Goal: Task Accomplishment & Management: Manage account settings

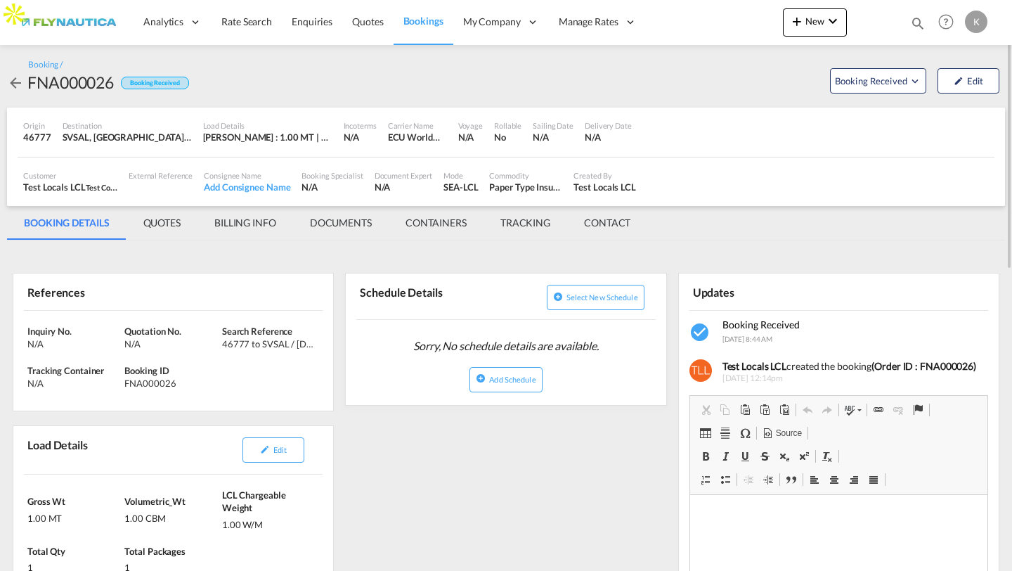
click at [419, 20] on span "Bookings" at bounding box center [423, 21] width 40 height 12
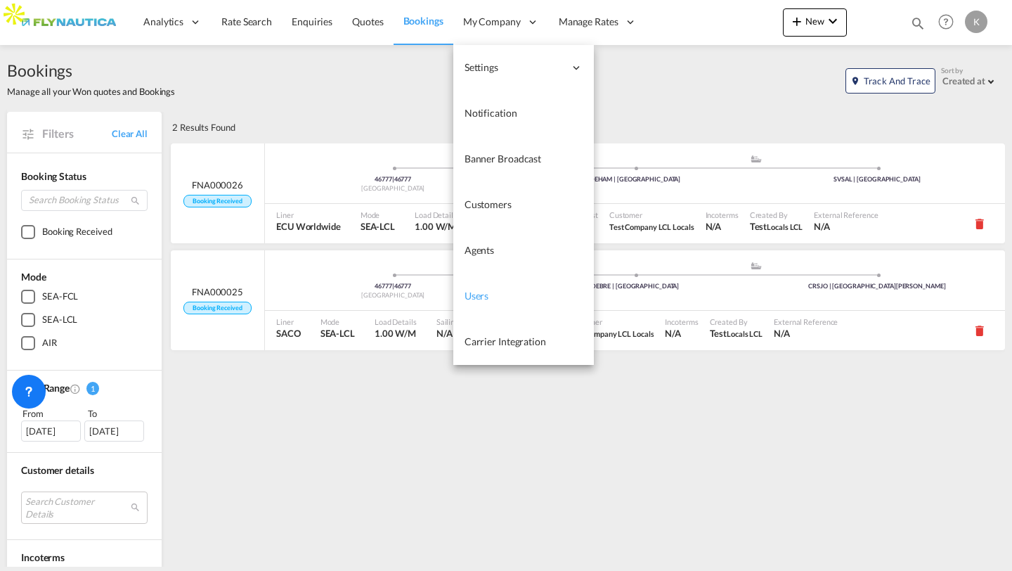
click at [471, 289] on span "Users" at bounding box center [476, 295] width 25 height 12
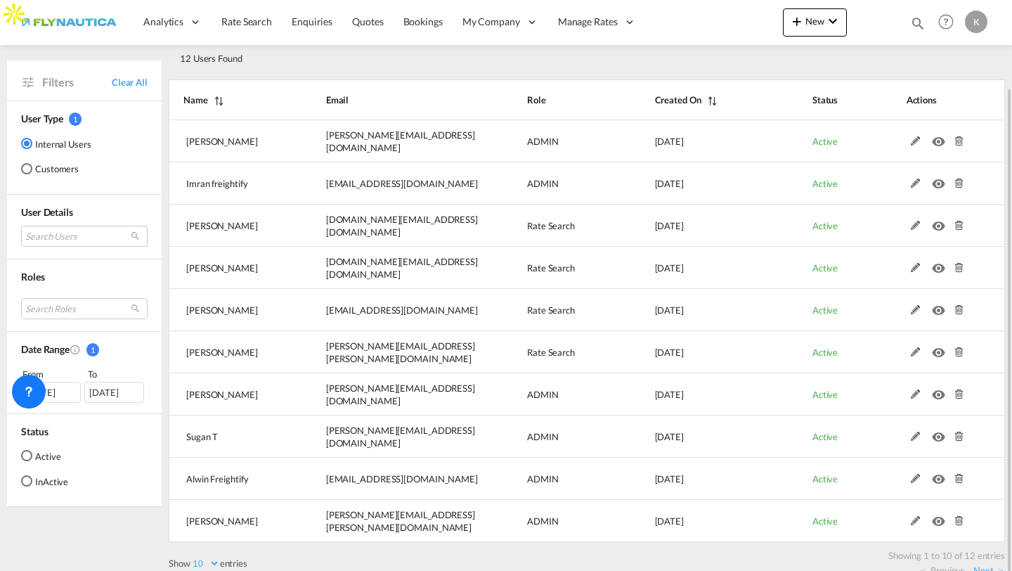
scroll to position [86, 0]
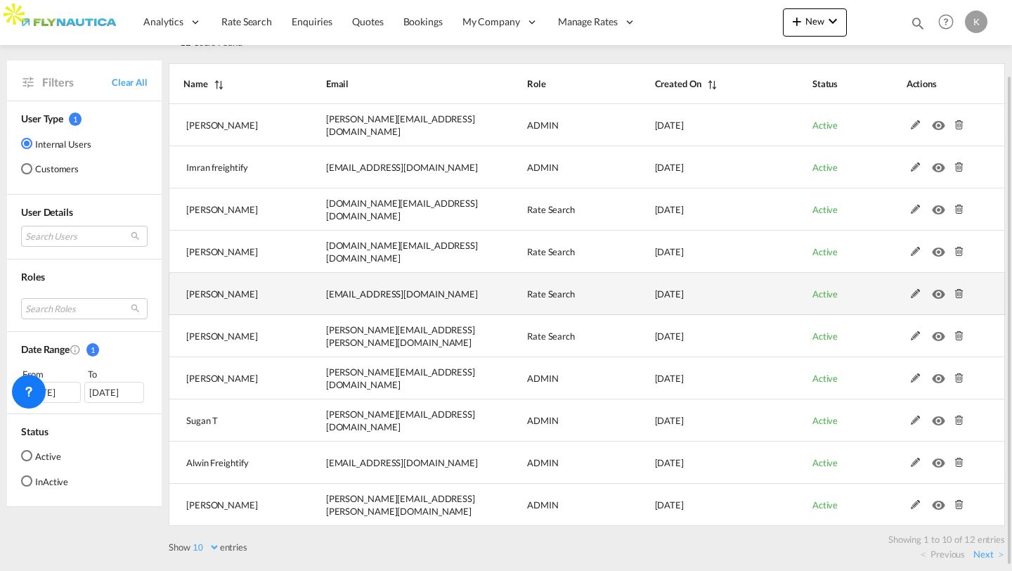
click at [913, 292] on md-icon at bounding box center [915, 294] width 18 height 10
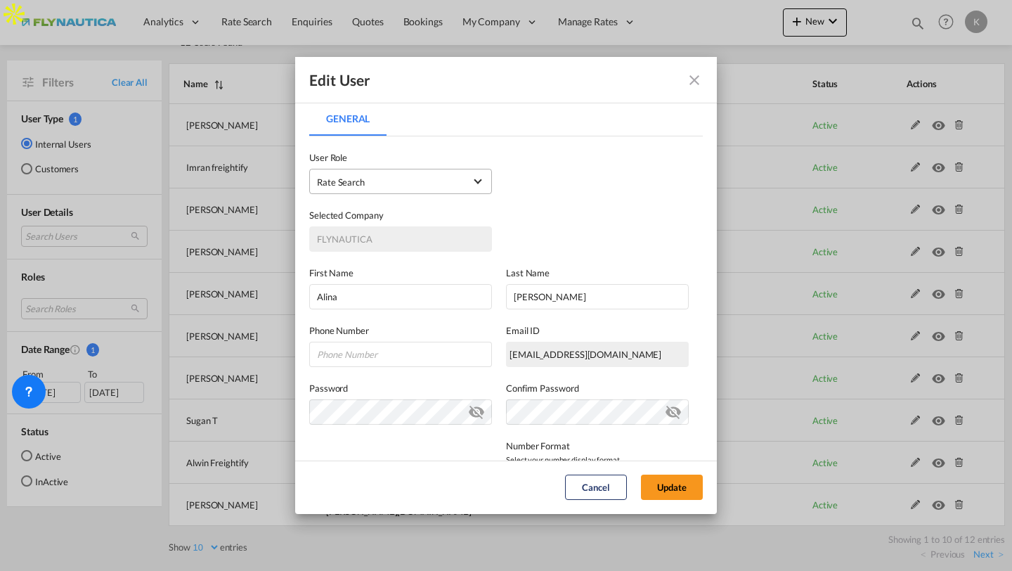
click at [436, 189] on md-select-value "Rate Search USER_DEFINED" at bounding box center [400, 181] width 167 height 18
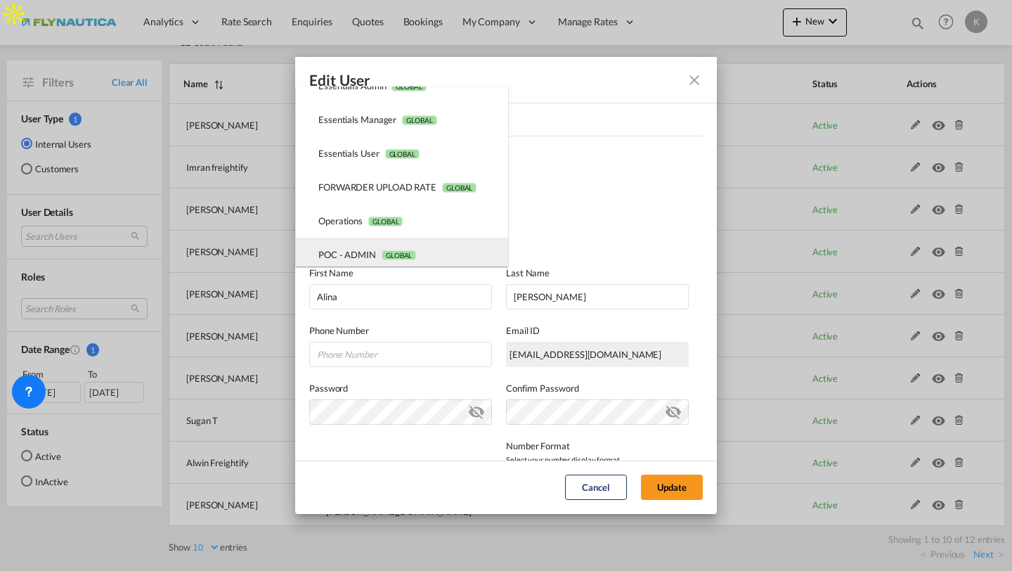
scroll to position [0, 0]
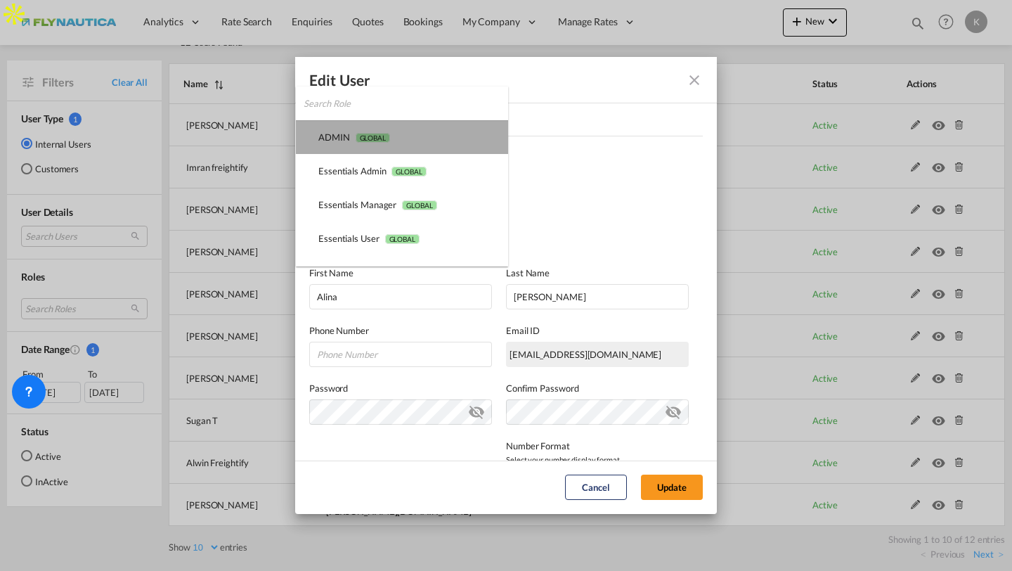
click at [377, 129] on md-option "ADMIN GLOBAL" at bounding box center [402, 137] width 212 height 34
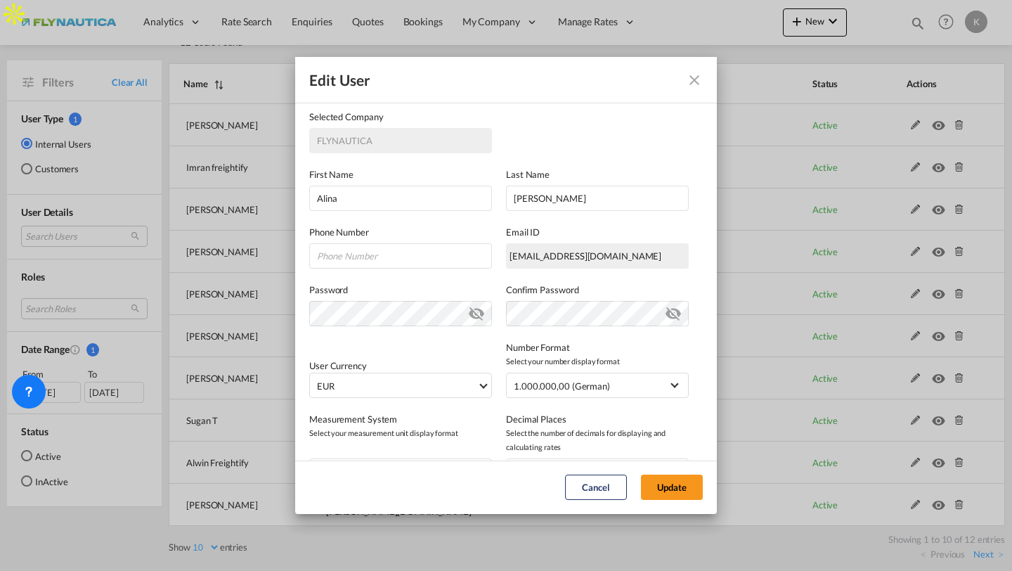
scroll to position [142, 0]
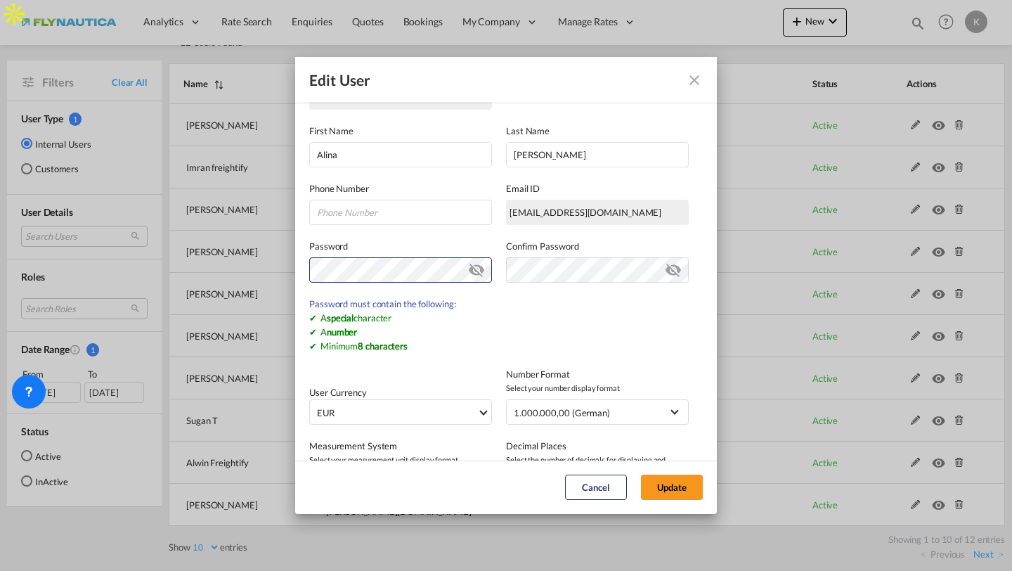
click at [445, 249] on label "Password" at bounding box center [400, 246] width 183 height 14
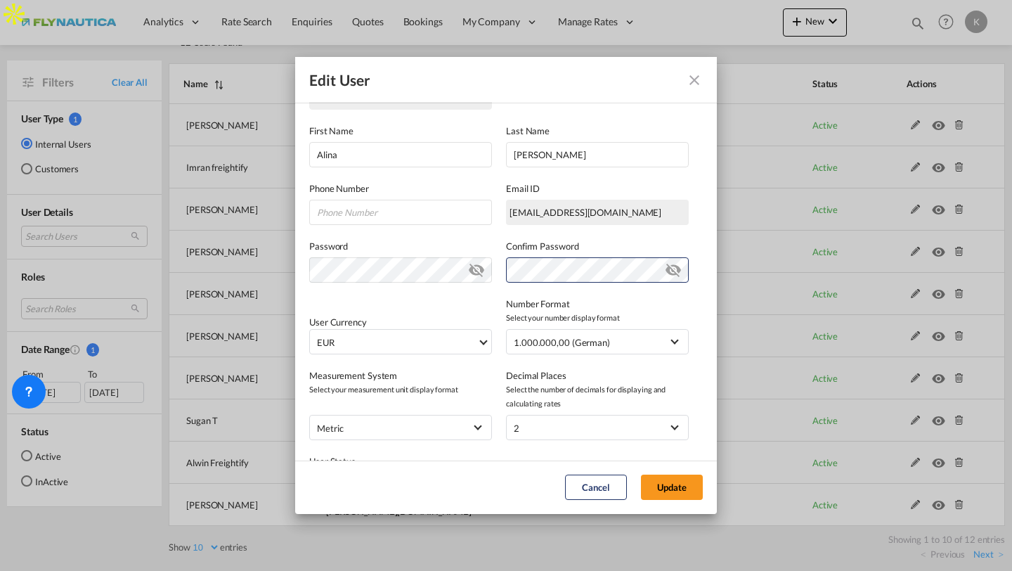
click at [584, 239] on label "Confirm Password" at bounding box center [597, 246] width 183 height 14
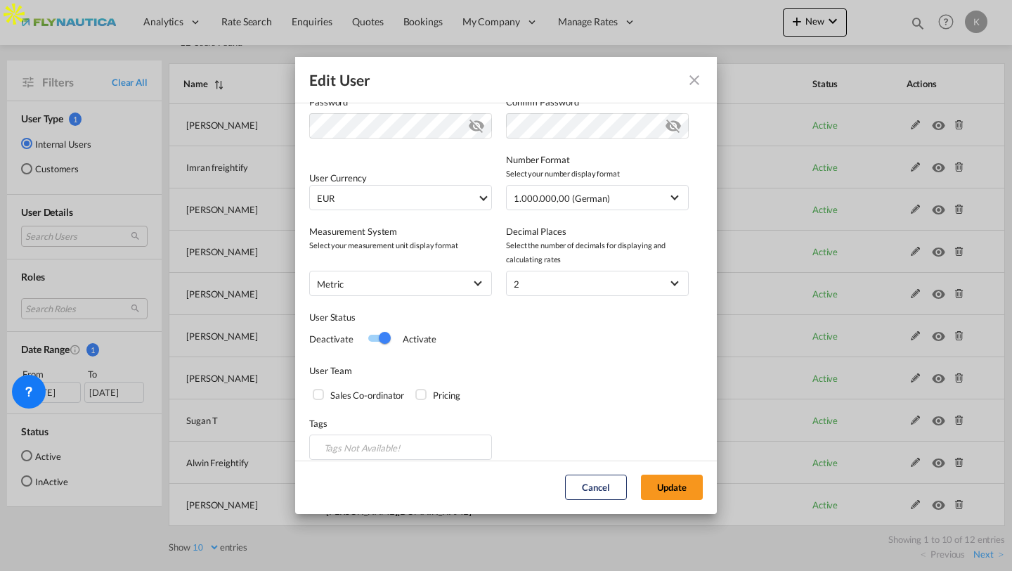
scroll to position [0, 0]
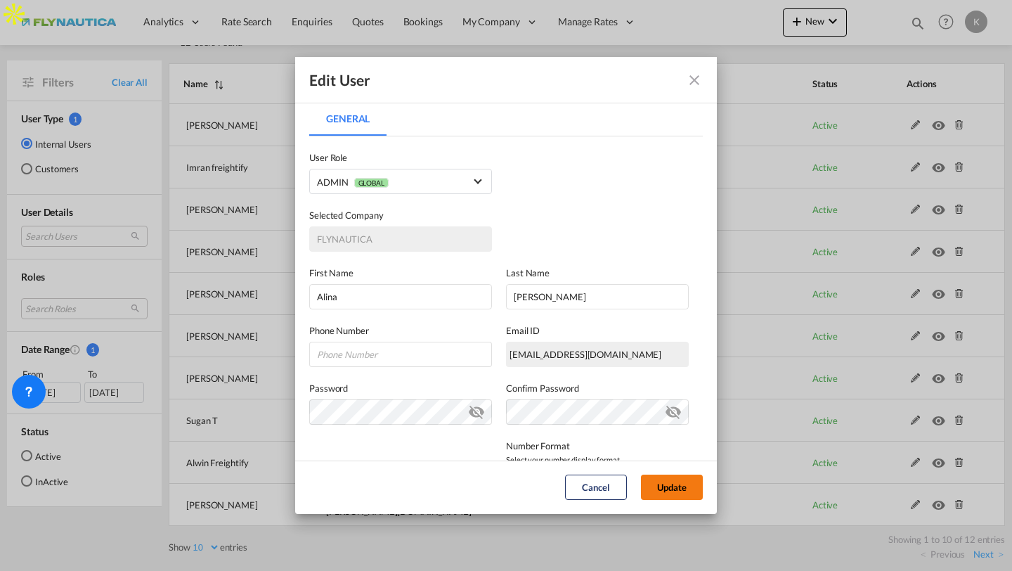
click at [668, 487] on button "Update" at bounding box center [672, 486] width 62 height 25
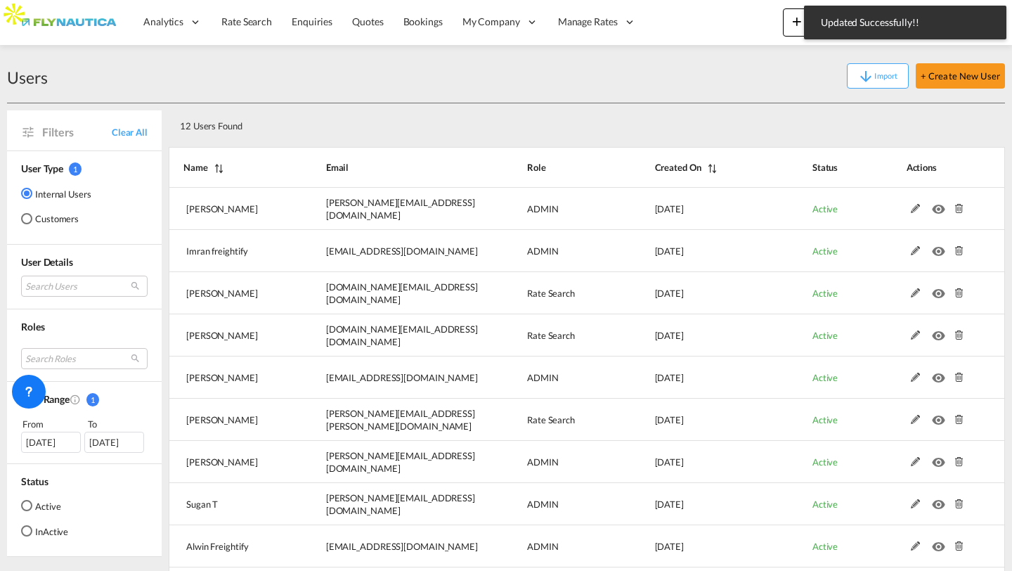
scroll to position [86, 0]
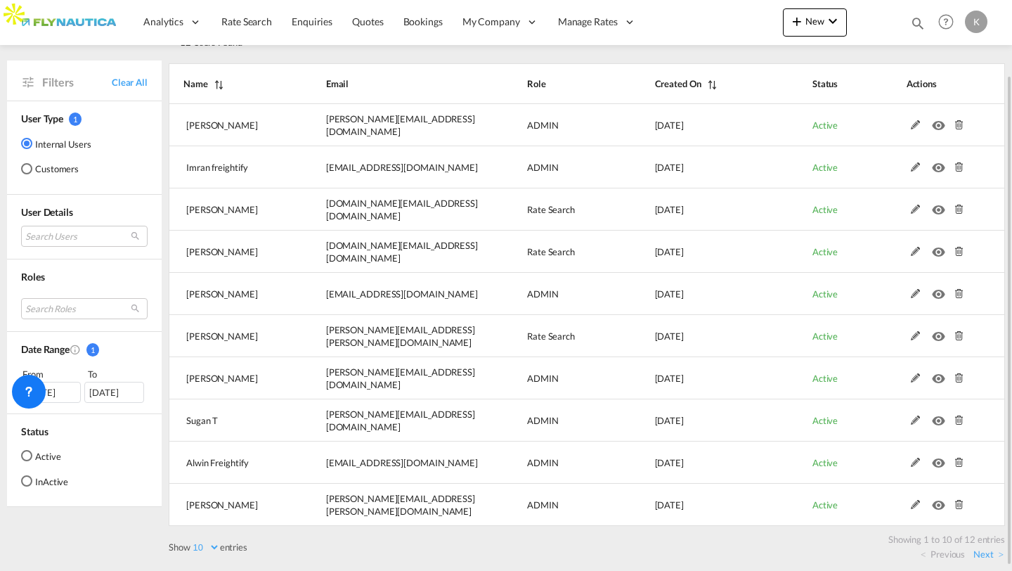
click at [974, 18] on div "K" at bounding box center [976, 22] width 22 height 22
click at [943, 108] on button "Logout" at bounding box center [959, 107] width 91 height 28
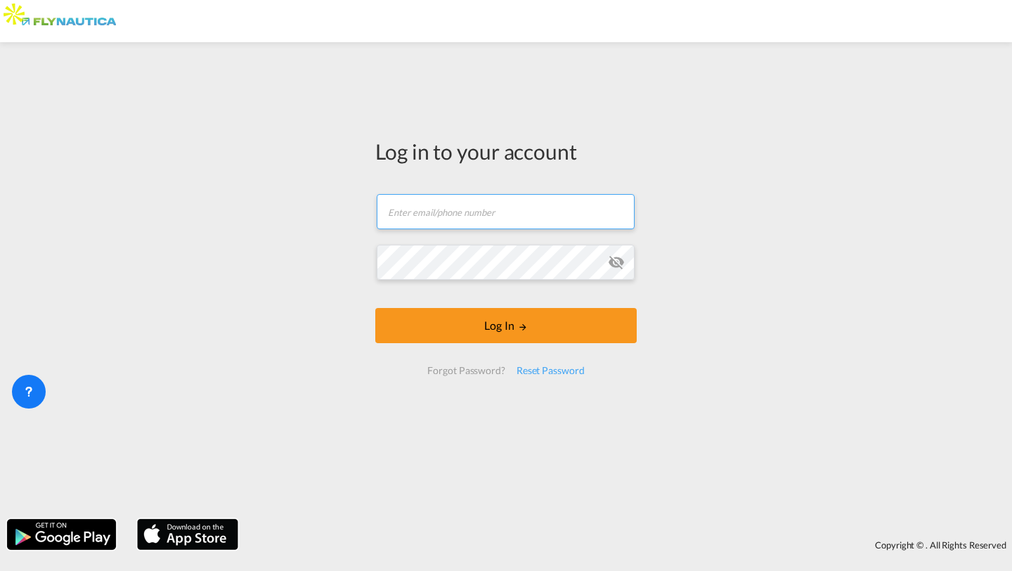
type input "kirk.aranha@freightify.com"
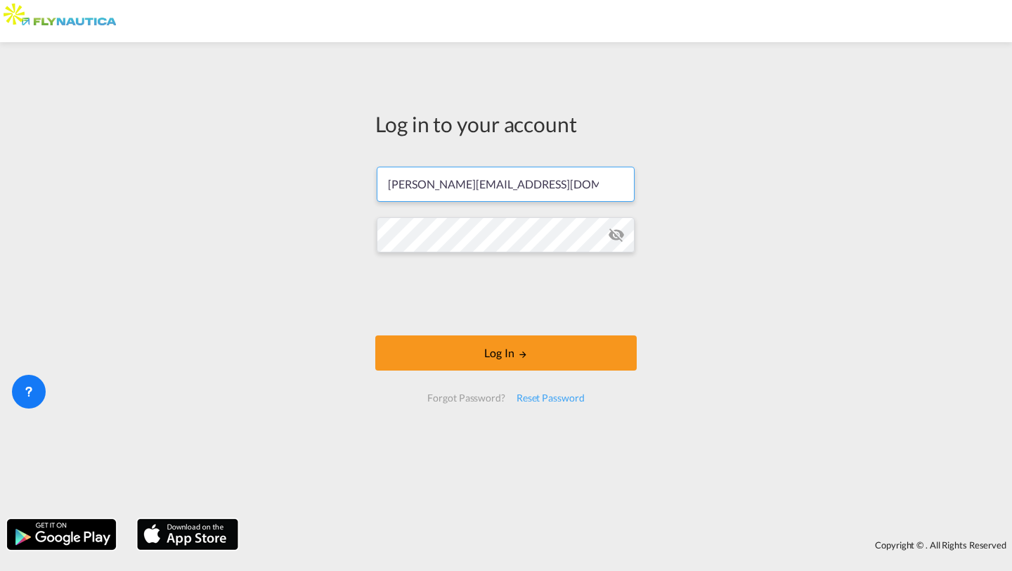
click at [539, 183] on input "kirk.aranha@freightify.com" at bounding box center [506, 184] width 258 height 35
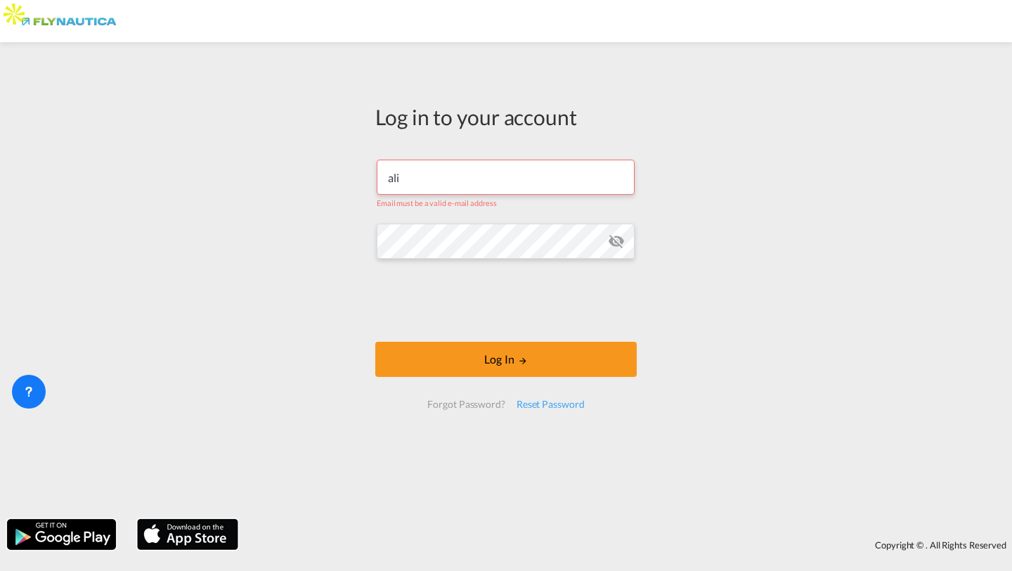
type input "ali"
paste input "alina.iskaev@flynautica.com"
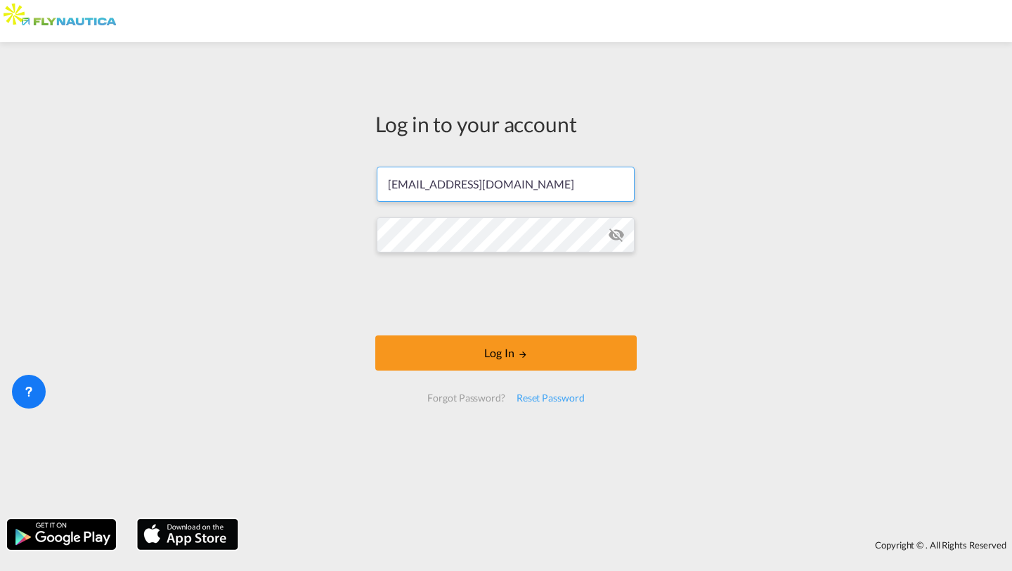
type input "alina.iskaev@flynautica.com"
click at [619, 234] on md-icon "icon-eye-off" at bounding box center [616, 234] width 17 height 17
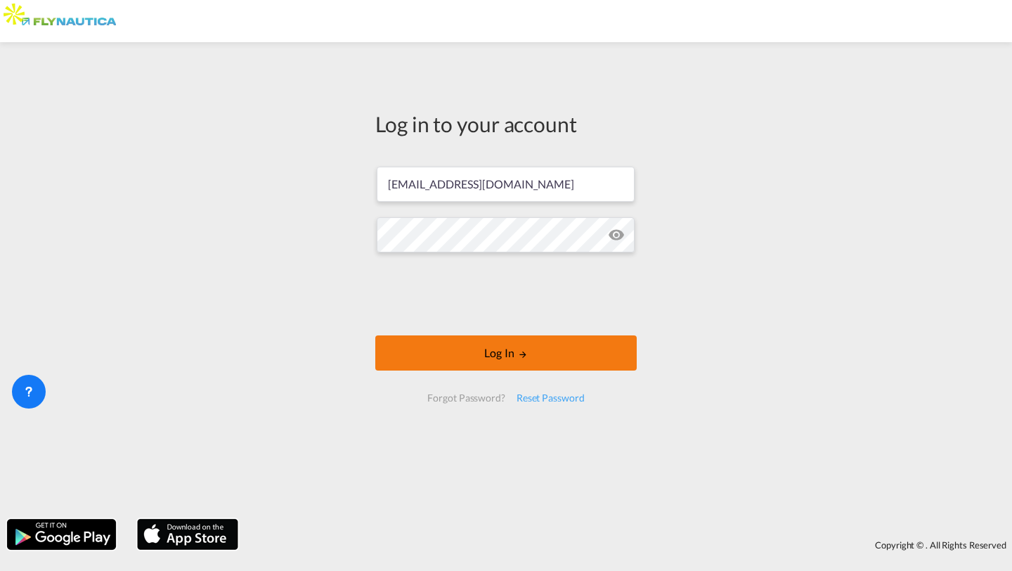
click at [528, 349] on button "Log In" at bounding box center [505, 352] width 261 height 35
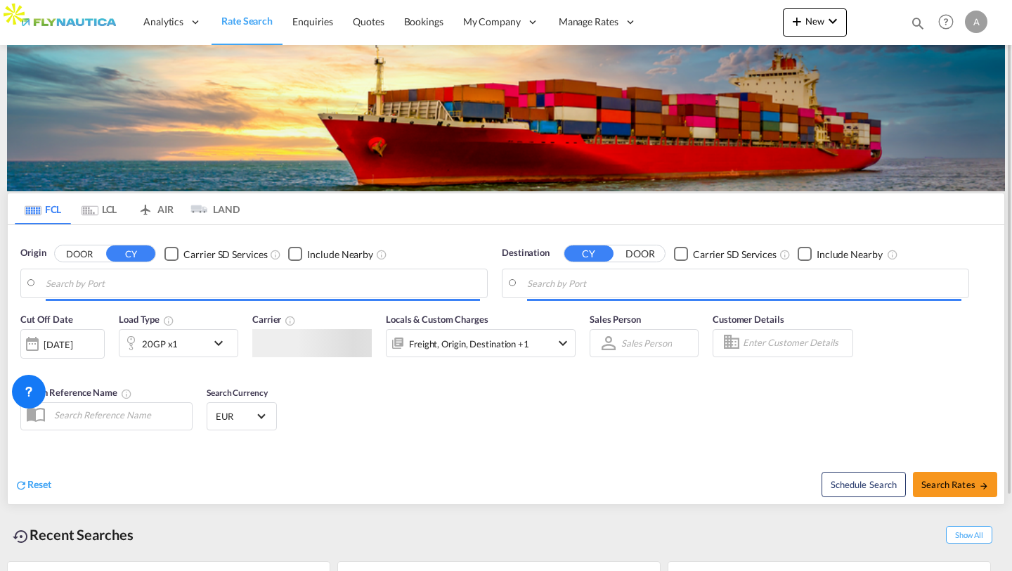
type input "Hamburg, DEHAM"
type input "Shanghai, CNSHA"
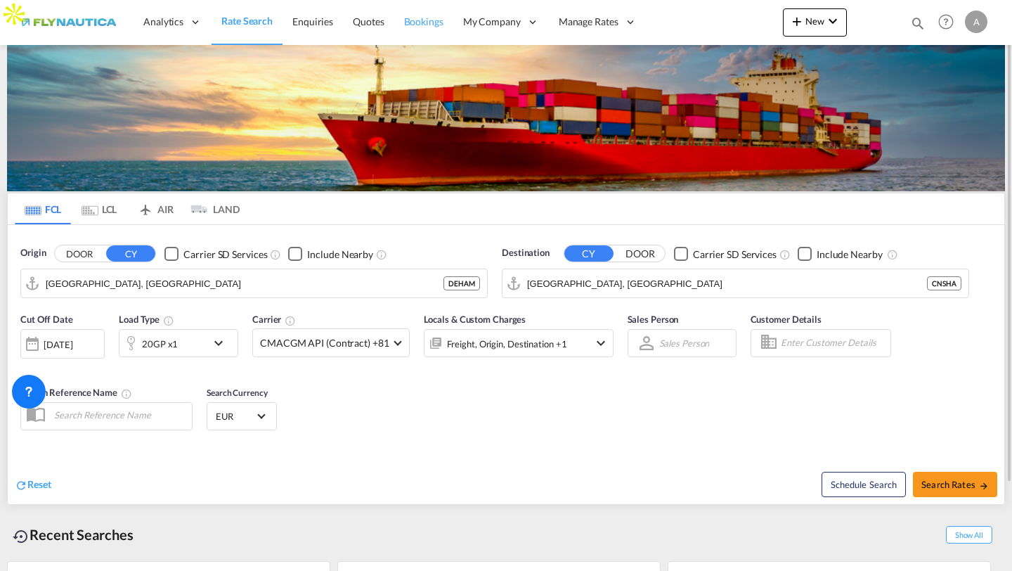
click at [428, 20] on span "Bookings" at bounding box center [423, 21] width 39 height 12
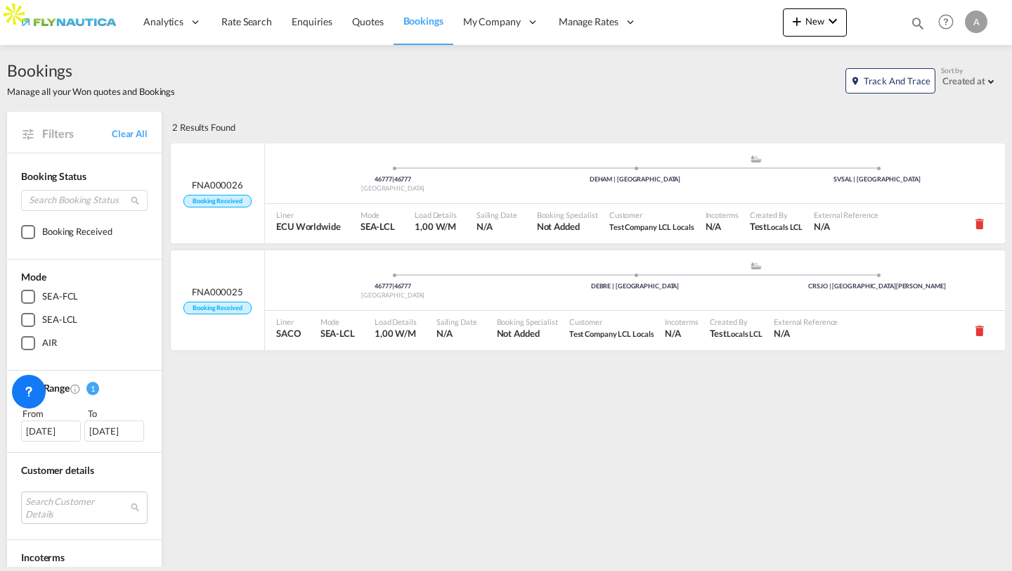
click at [976, 23] on div "A" at bounding box center [976, 22] width 22 height 22
click at [946, 57] on button "My Profile" at bounding box center [959, 62] width 91 height 28
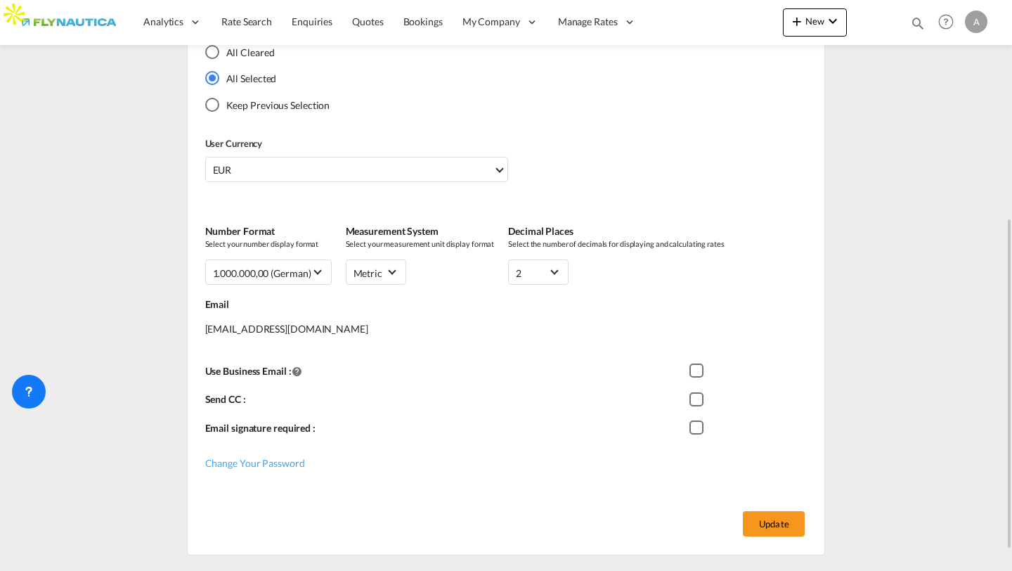
scroll to position [379, 0]
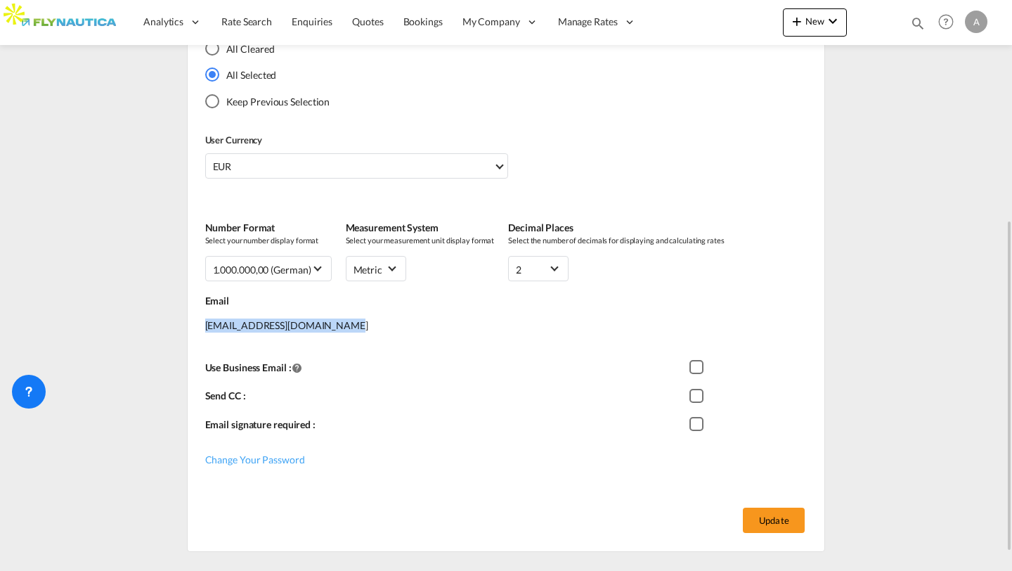
drag, startPoint x: 323, startPoint y: 326, endPoint x: 201, endPoint y: 325, distance: 122.3
click at [201, 325] on div "User Role: ADMIN Company: FLYNAUTICA First Name * Alina Last Name * Iskaev Phon…" at bounding box center [506, 151] width 637 height 674
copy div "alina.iskaev@flynautica.com"
click at [122, 151] on div "Profile Details General General User Role: ADMIN Company: FLYNAUTICA First Name…" at bounding box center [506, 133] width 998 height 835
click at [249, 28] on span "Rate Search" at bounding box center [246, 22] width 51 height 14
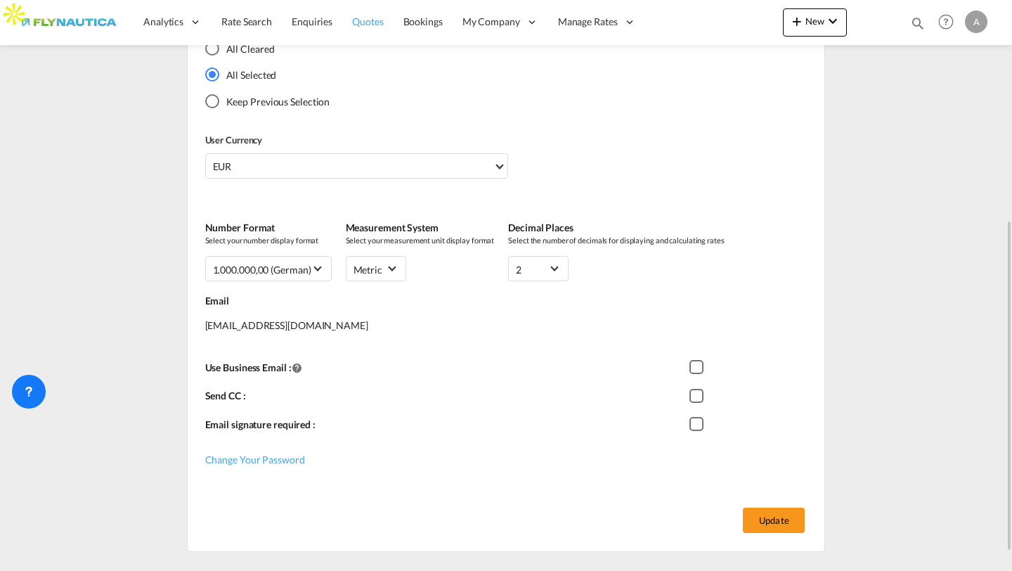
click at [369, 16] on span "Quotes" at bounding box center [367, 21] width 31 height 12
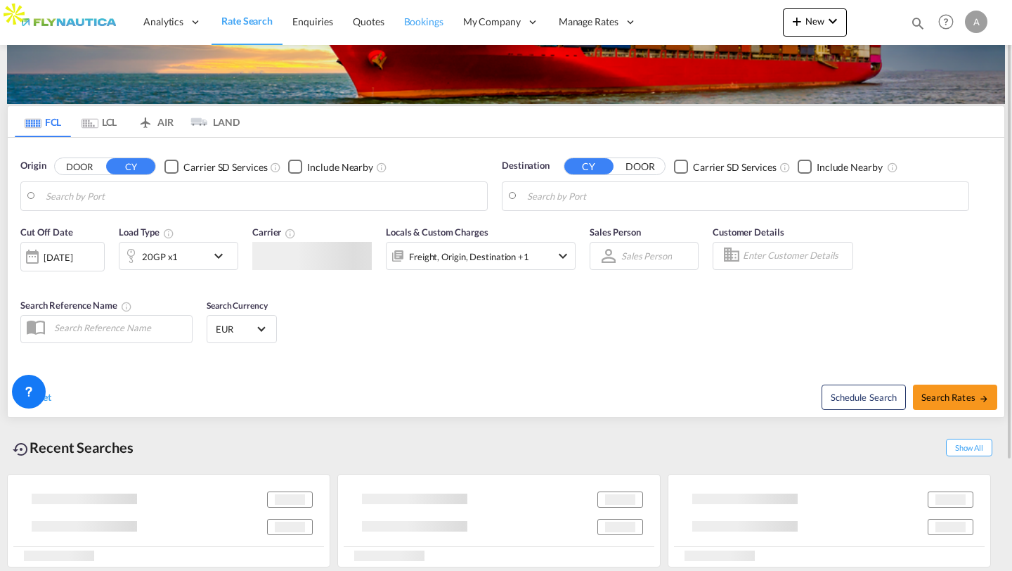
click at [443, 22] on link "Bookings" at bounding box center [423, 22] width 59 height 46
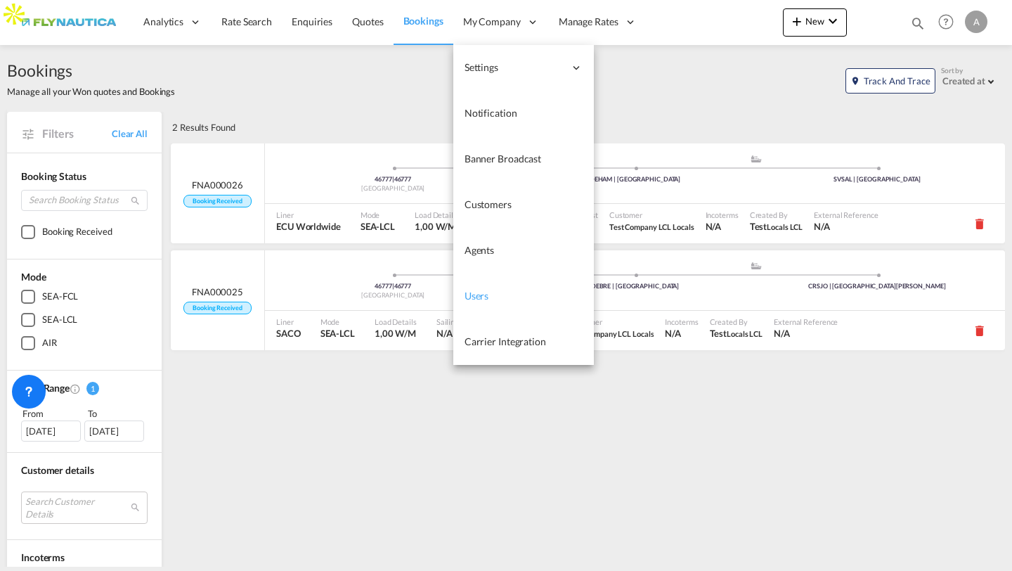
click at [474, 289] on span "Users" at bounding box center [476, 295] width 25 height 12
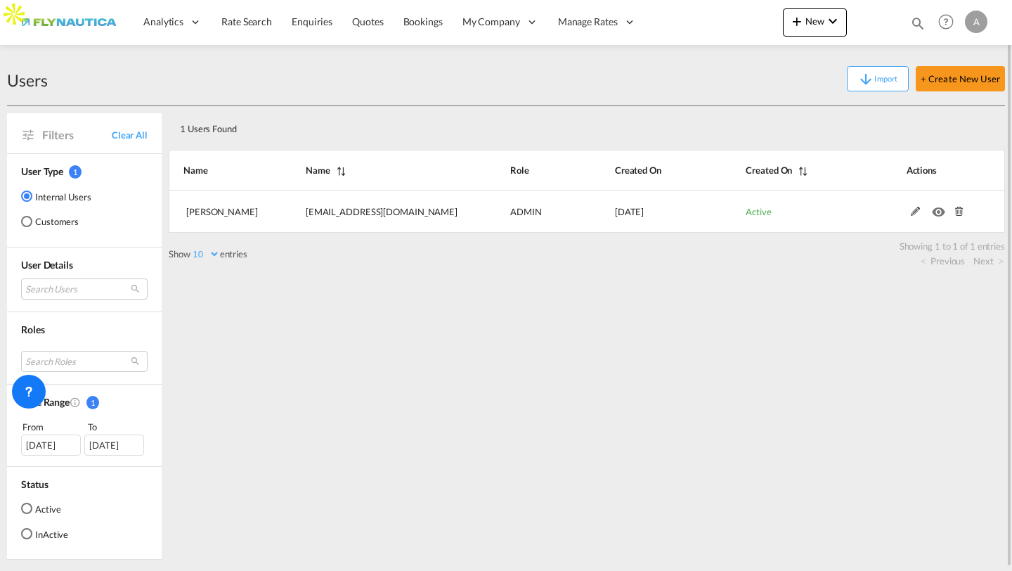
click at [40, 223] on md-radio-button "Customers" at bounding box center [56, 221] width 70 height 14
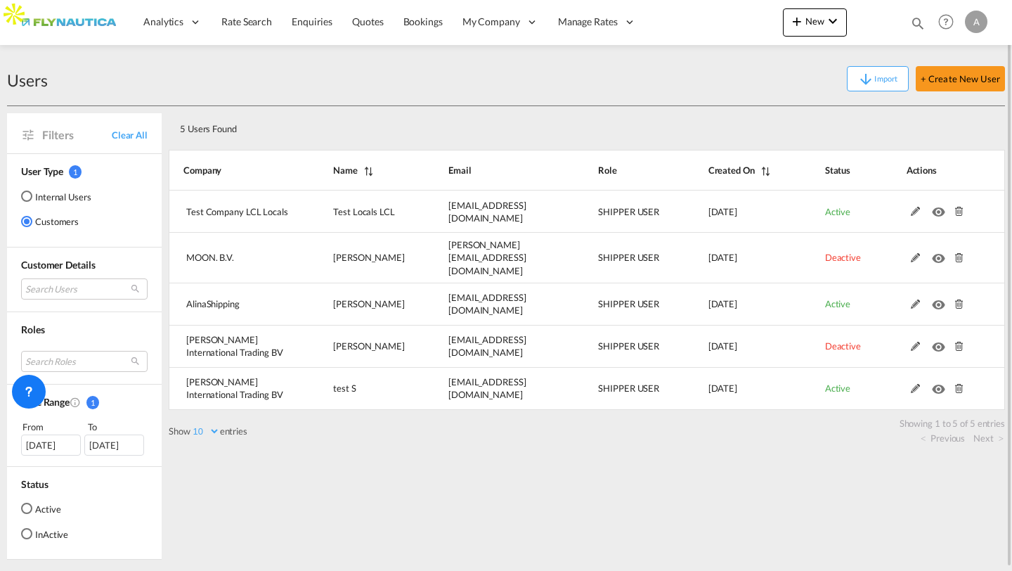
scroll to position [3, 0]
